Goal: Task Accomplishment & Management: Use online tool/utility

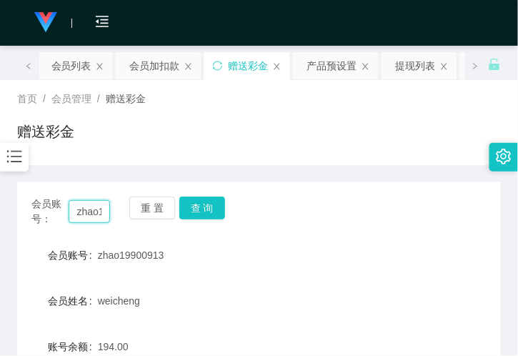
click at [91, 211] on input "zhao19900913" at bounding box center [89, 211] width 41 height 23
paste input "28263"
type input "282633"
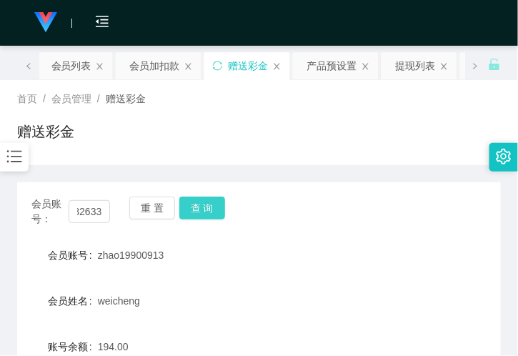
click at [216, 204] on button "查 询" at bounding box center [202, 208] width 46 height 23
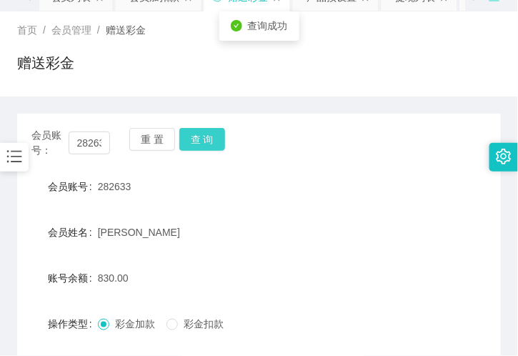
scroll to position [238, 0]
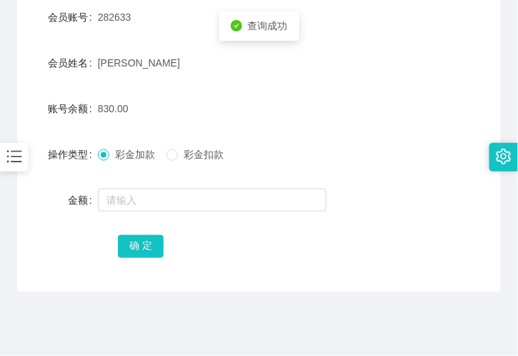
click at [143, 182] on form "会员账号 282633 会员姓名 [PERSON_NAME] Nah 账号余额 830.00 操作类型 彩金加款 彩金扣款 金额 确 定" at bounding box center [259, 131] width 484 height 257
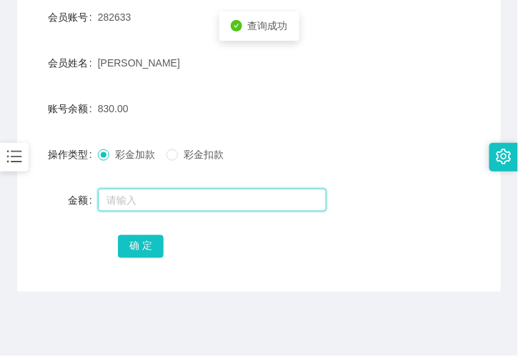
click at [150, 190] on input "text" at bounding box center [212, 200] width 229 height 23
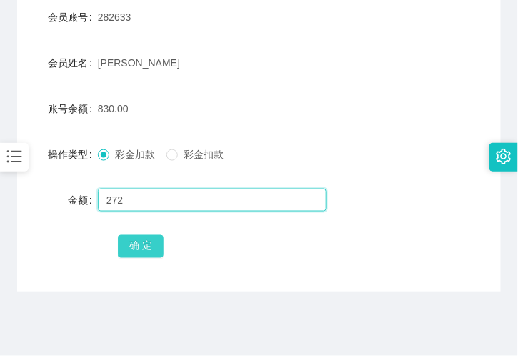
type input "272"
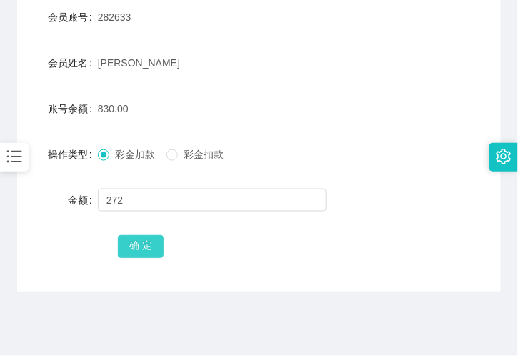
click at [138, 247] on button "确 定" at bounding box center [141, 246] width 46 height 23
click at [169, 96] on div "1102.00" at bounding box center [239, 108] width 282 height 29
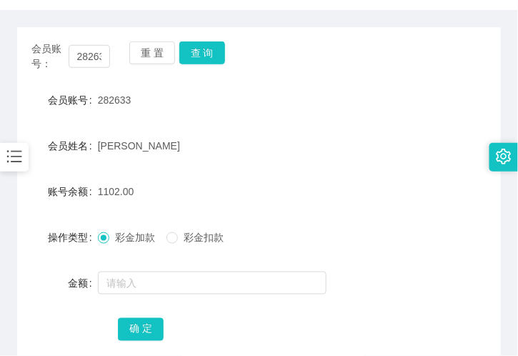
scroll to position [79, 0]
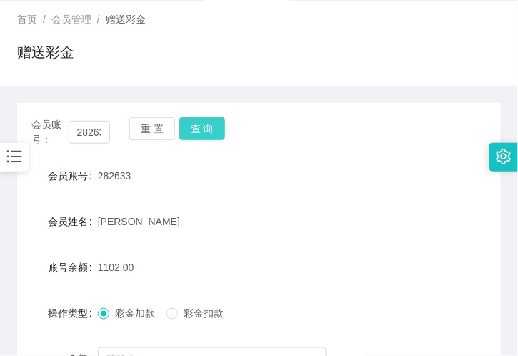
click at [213, 129] on button "查 询" at bounding box center [202, 128] width 46 height 23
click at [241, 217] on div "[PERSON_NAME]" at bounding box center [239, 221] width 282 height 29
click at [187, 121] on button "查 询" at bounding box center [202, 128] width 46 height 23
click at [86, 98] on div "会员账号： 282633 重 置 查 询 会员账号 282633 会员姓名 [PERSON_NAME] Nah 账号余额 1102.00 操作类型 彩金加款 …" at bounding box center [259, 268] width 484 height 364
